Goal: Check status: Check status

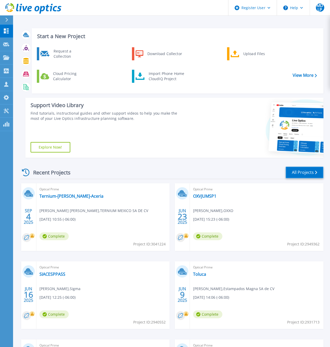
click at [311, 171] on link "All Projects" at bounding box center [304, 173] width 38 height 12
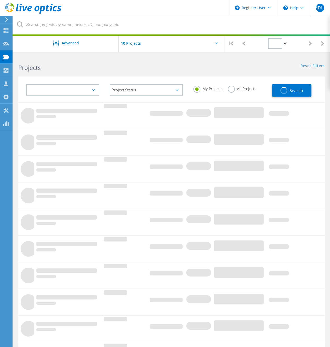
type input "1"
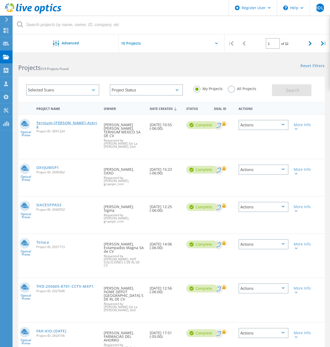
click at [67, 124] on link "Ternium-[PERSON_NAME]-Aceria" at bounding box center [67, 124] width 62 height 7
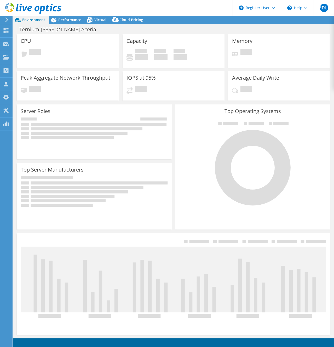
select select "USD"
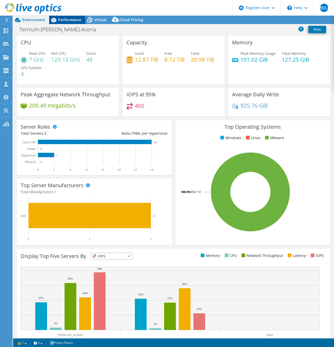
click at [66, 19] on span "Performance" at bounding box center [69, 19] width 23 height 5
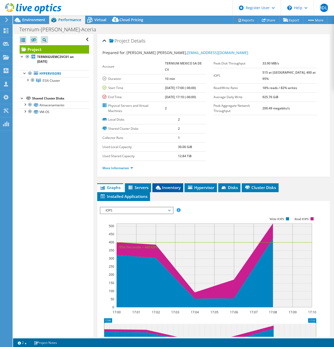
click at [174, 190] on span "Inventory" at bounding box center [168, 187] width 26 height 5
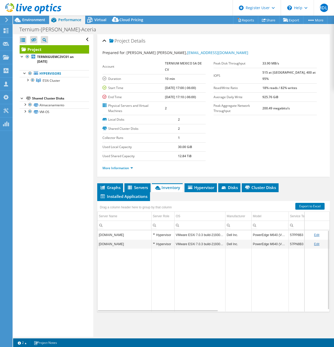
click at [294, 235] on td "57PP8B3" at bounding box center [309, 234] width 43 height 9
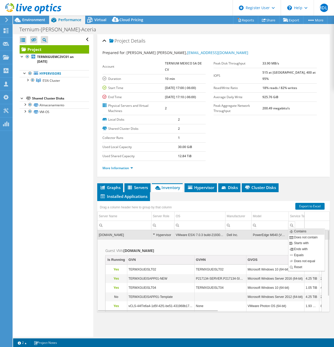
click at [292, 227] on div "Column Service Tag Serial Number, Filter cell" at bounding box center [291, 224] width 7 height 7
drag, startPoint x: 290, startPoint y: 236, endPoint x: 304, endPoint y: 237, distance: 14.4
click at [304, 237] on div "[DOMAIN_NAME] Hypervisor VMware ESXi 7.0.3 build-21930508 Dell Inc. PowerEdge M…" at bounding box center [213, 271] width 232 height 82
copy div "57PP8B3 Intel(R) Xeon(R) Gold 6226 CPU @ 2.70GHz 2.69 GHz 2 24 7 63.62 GiB [DOM…"
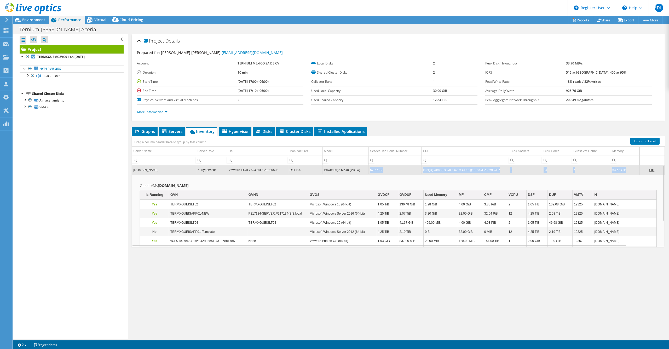
copy div "57PP8B3 Intel(R) Xeon(R) Gold 6226 CPU @ 2.70GHz 2.69 GHz 2 24 7 63.62 GiB [DOM…"
click at [334, 276] on div "Project Details Prepared for: [PERSON_NAME] [PERSON_NAME], [EMAIL_ADDRESS][DOMA…" at bounding box center [398, 186] width 541 height 305
drag, startPoint x: 382, startPoint y: 169, endPoint x: 367, endPoint y: 173, distance: 14.9
click at [334, 173] on td "57PP8B3" at bounding box center [395, 169] width 53 height 9
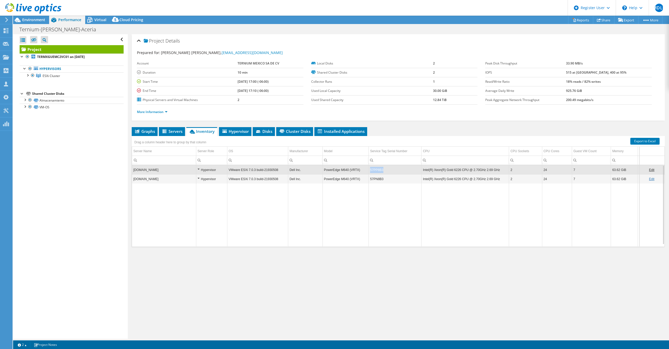
copy td "57PP8B3"
drag, startPoint x: 383, startPoint y: 168, endPoint x: 369, endPoint y: 173, distance: 14.9
click at [334, 173] on td "57PP8B3" at bounding box center [395, 169] width 53 height 9
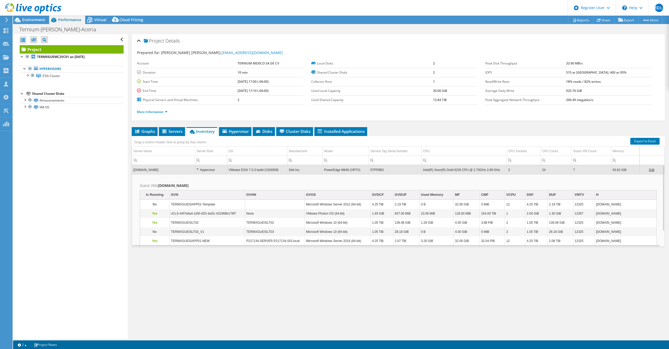
click at [334, 296] on div "Project Details Prepared for: [PERSON_NAME] [PERSON_NAME], [EMAIL_ADDRESS][DOMA…" at bounding box center [398, 186] width 541 height 305
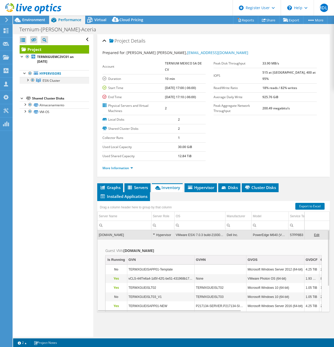
click at [28, 80] on div at bounding box center [27, 79] width 5 height 5
